Goal: Information Seeking & Learning: Find specific fact

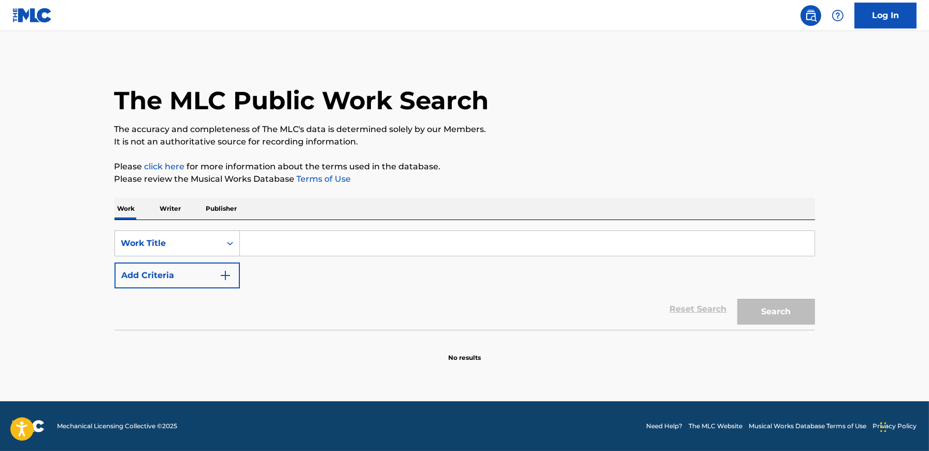
click at [288, 246] on input "Search Form" at bounding box center [527, 243] width 575 height 25
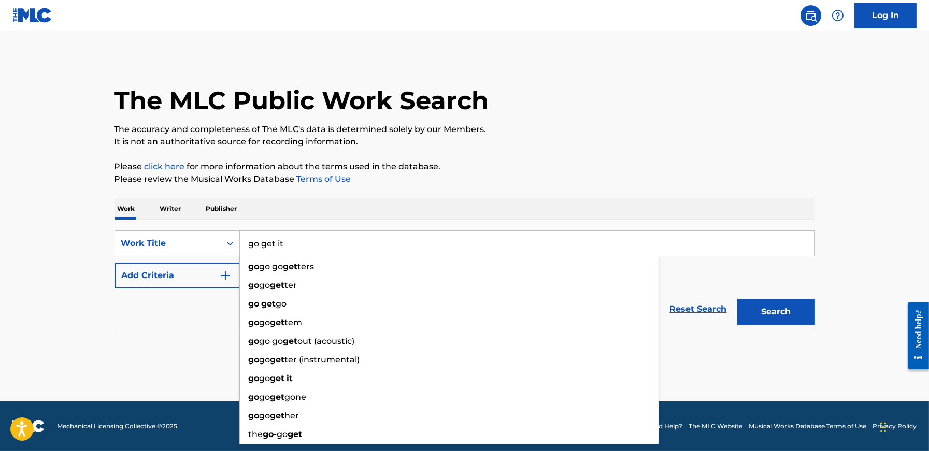
type input "go get it"
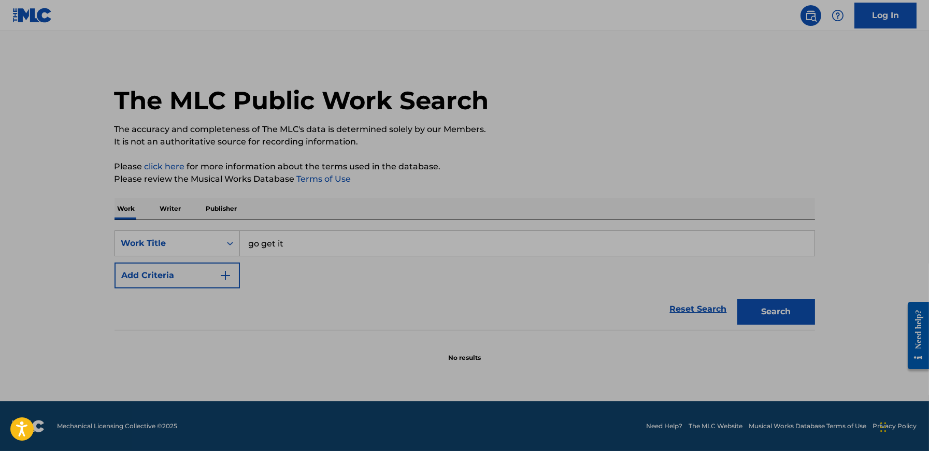
click at [65, 325] on main "The MLC Public Work Search The accuracy and completeness of The MLC's data is d…" at bounding box center [464, 216] width 929 height 371
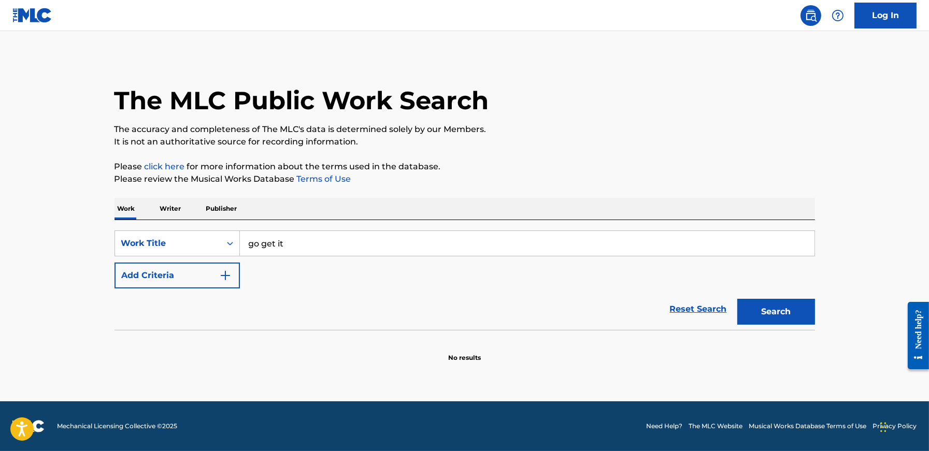
click at [138, 276] on button "Add Criteria" at bounding box center [177, 276] width 125 height 26
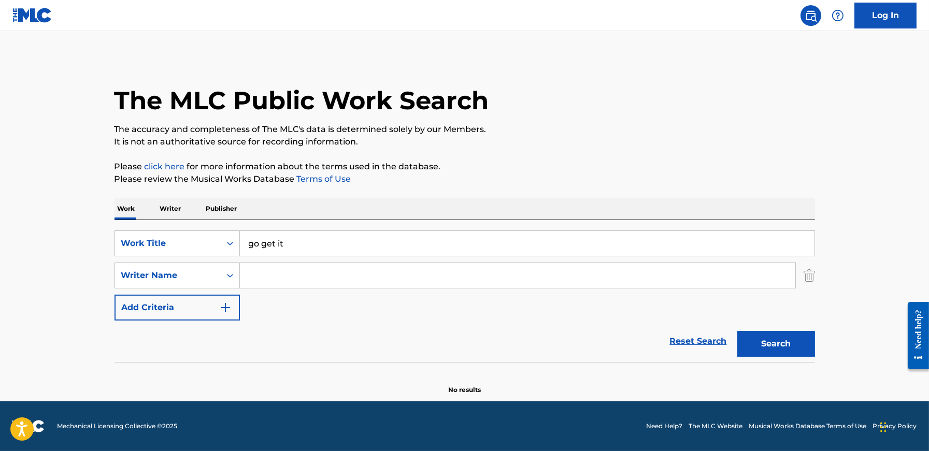
click at [295, 280] on input "Search Form" at bounding box center [518, 275] width 556 height 25
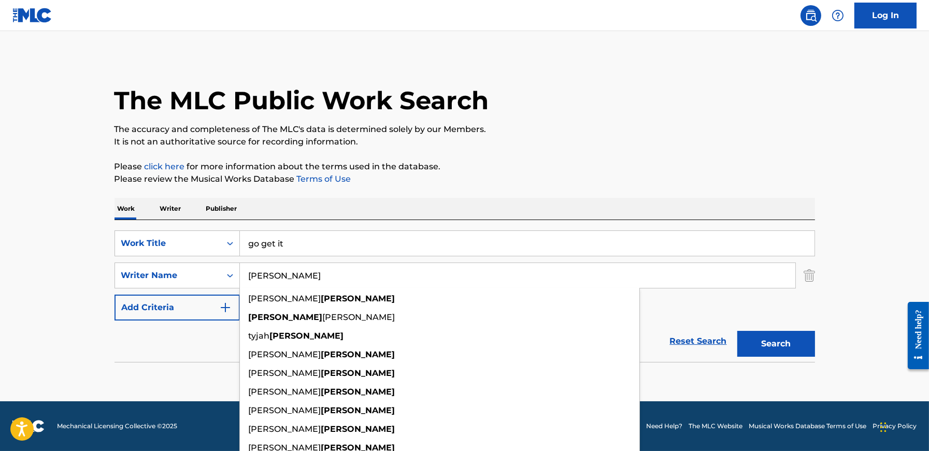
type input "[PERSON_NAME]"
click at [57, 286] on main "The MLC Public Work Search The accuracy and completeness of The MLC's data is d…" at bounding box center [464, 216] width 929 height 371
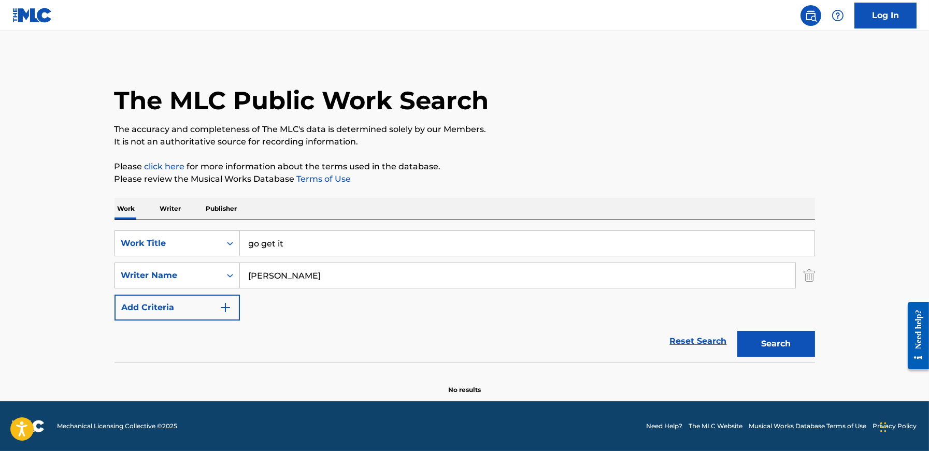
click at [796, 350] on button "Search" at bounding box center [777, 344] width 78 height 26
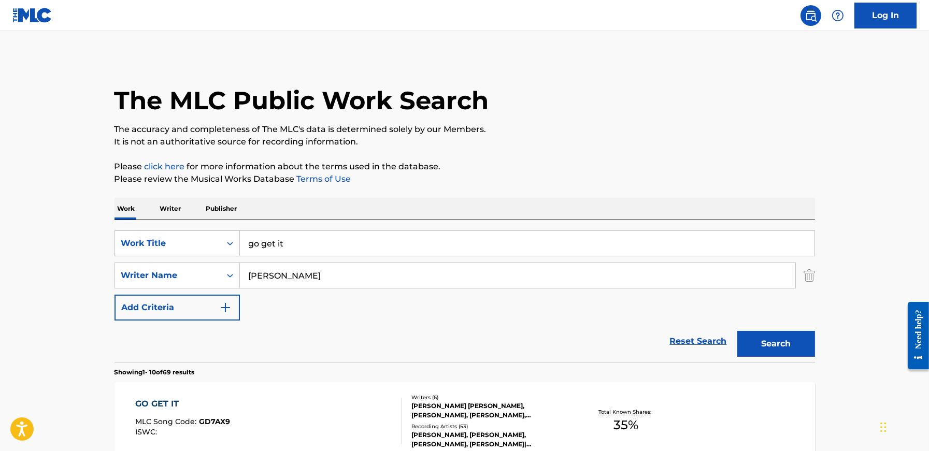
scroll to position [67, 0]
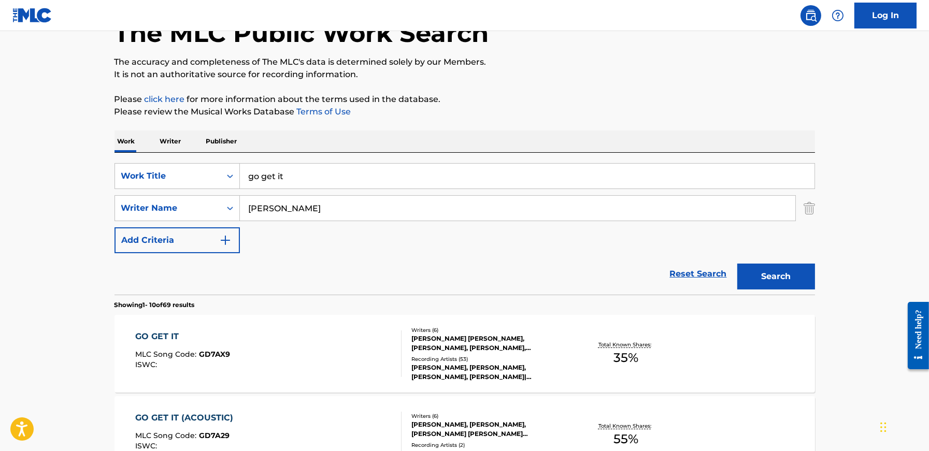
click at [146, 342] on div "GO GET IT" at bounding box center [182, 337] width 95 height 12
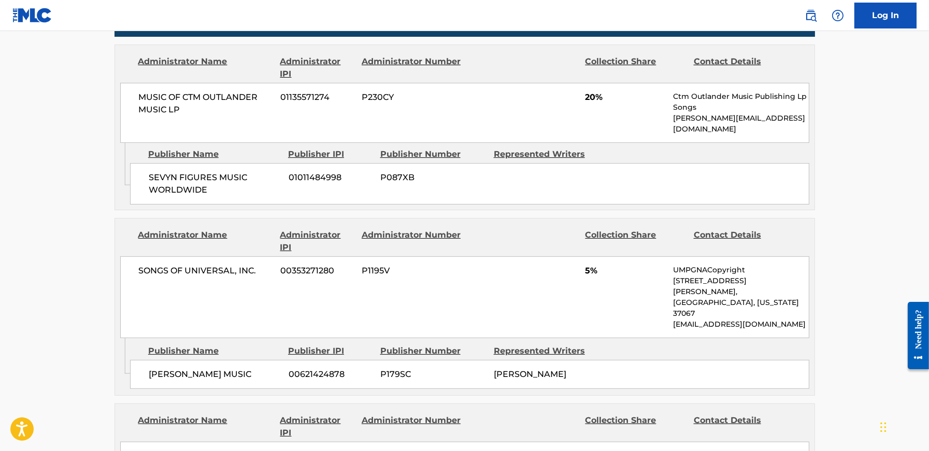
scroll to position [675, 0]
